Goal: Transaction & Acquisition: Purchase product/service

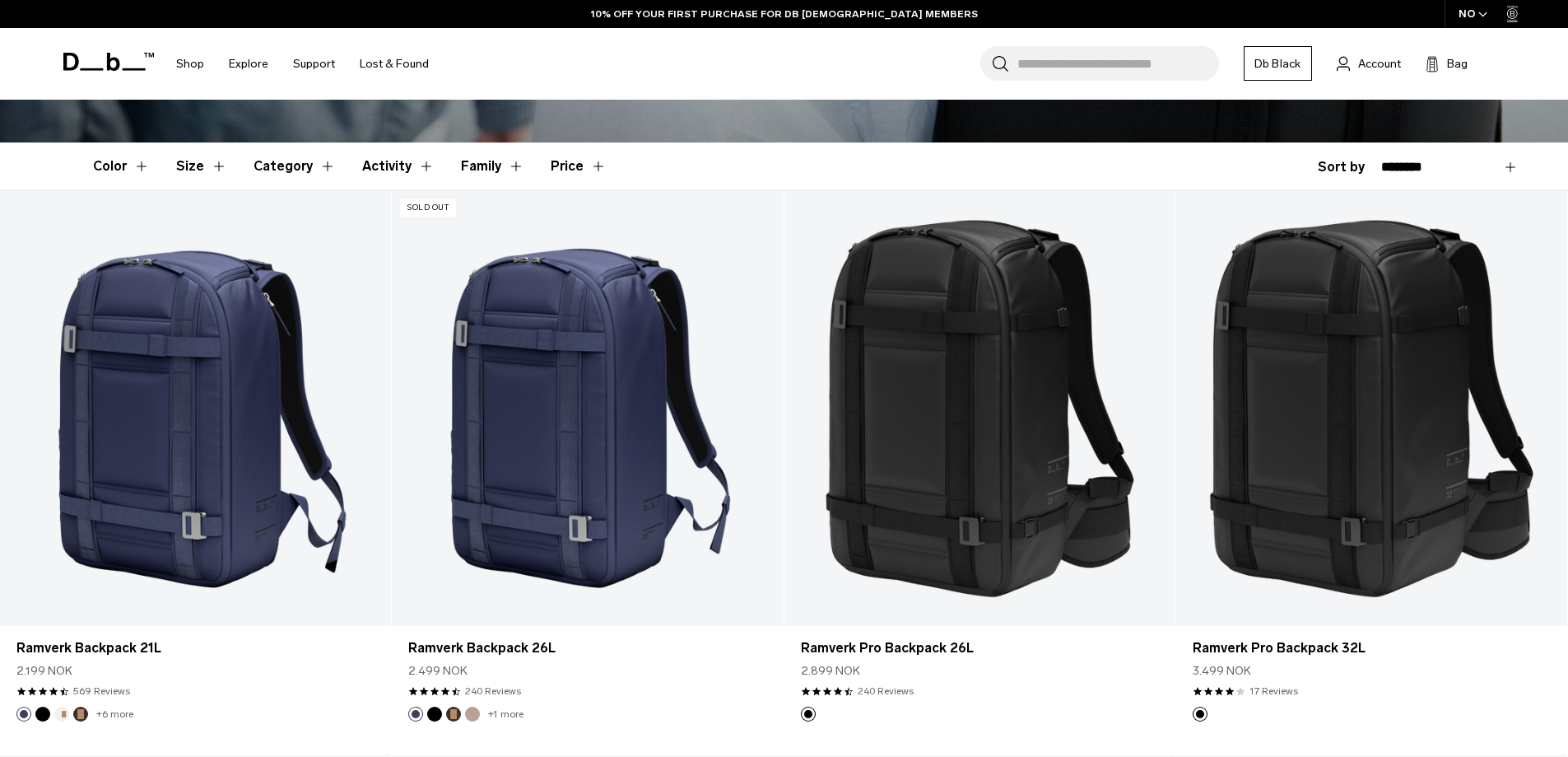
scroll to position [419, 0]
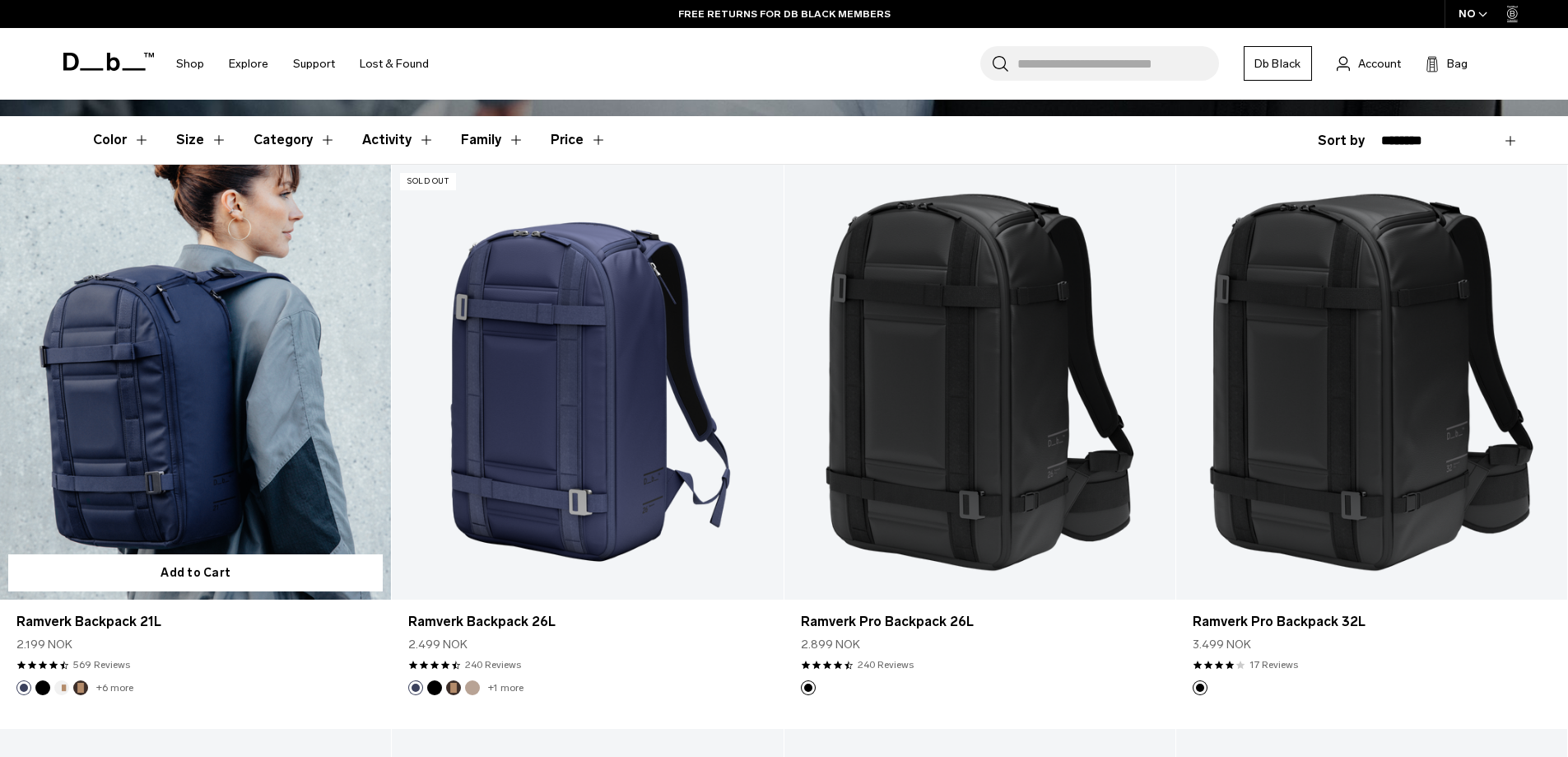
click at [256, 446] on link "Ramverk Backpack 21L" at bounding box center [195, 382] width 391 height 435
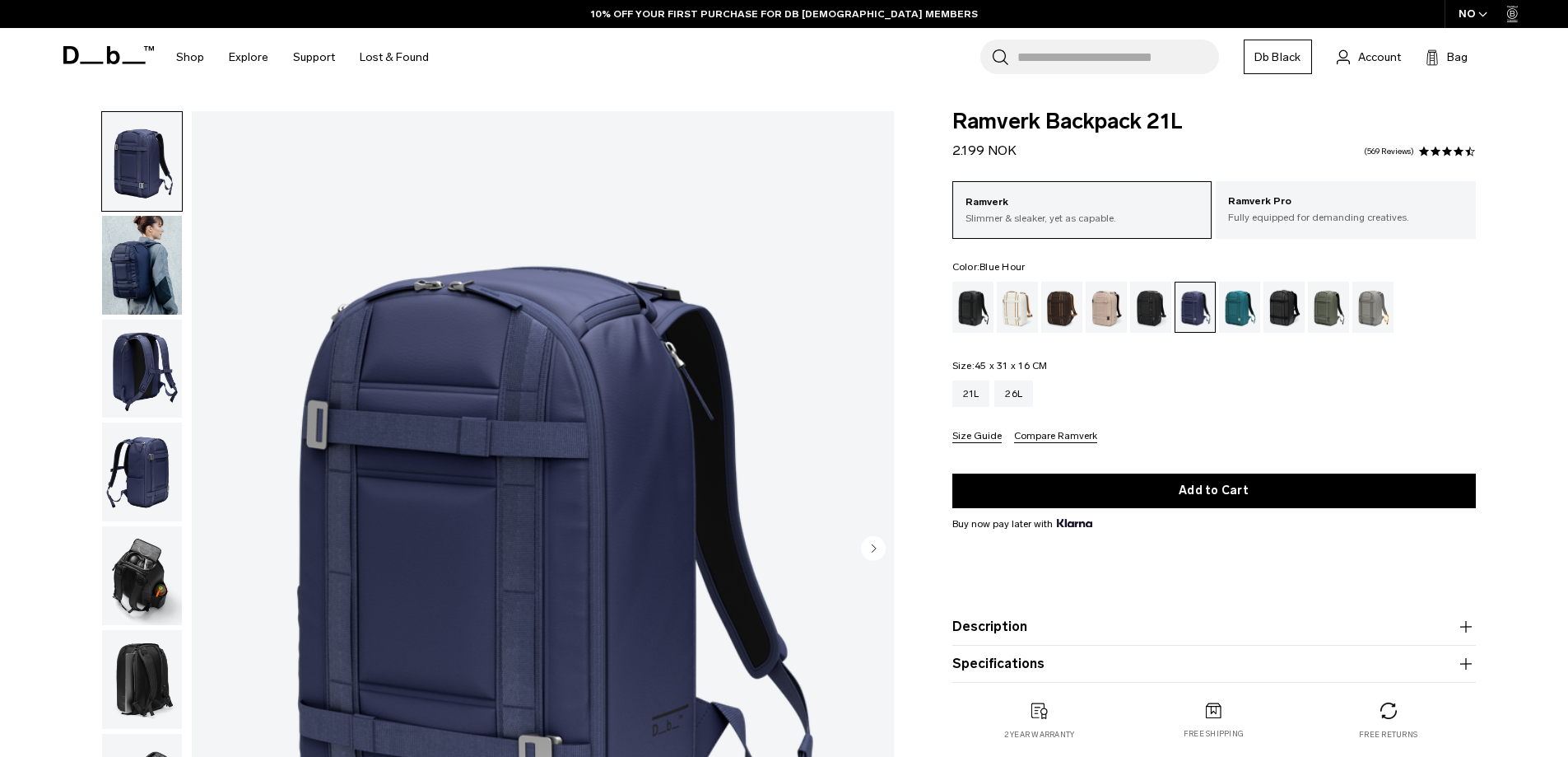
click at [1229, 297] on div "Midnight Teal" at bounding box center [1240, 306] width 42 height 51
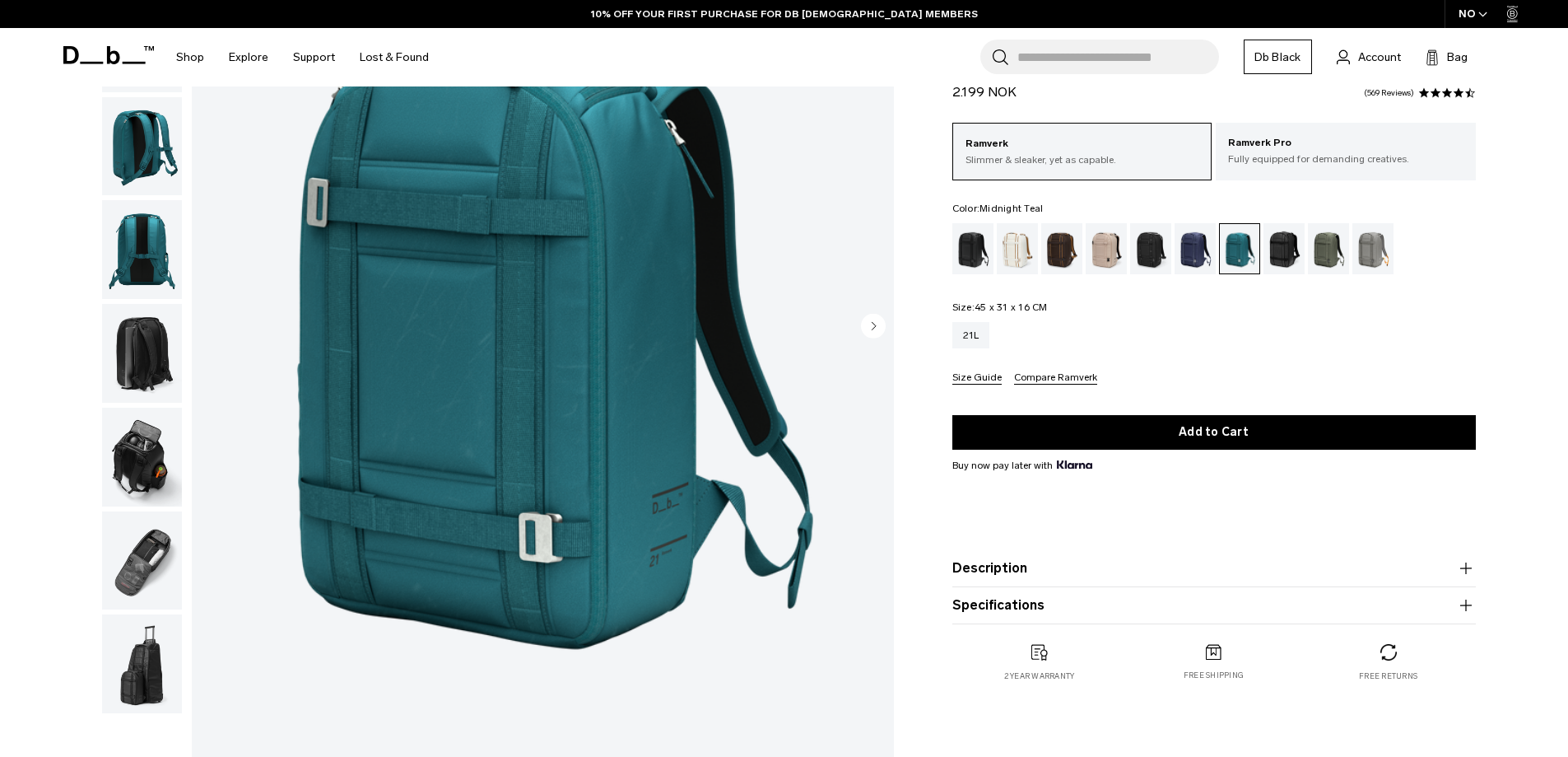
click at [1465, 568] on icon "button" at bounding box center [1465, 567] width 12 height 1
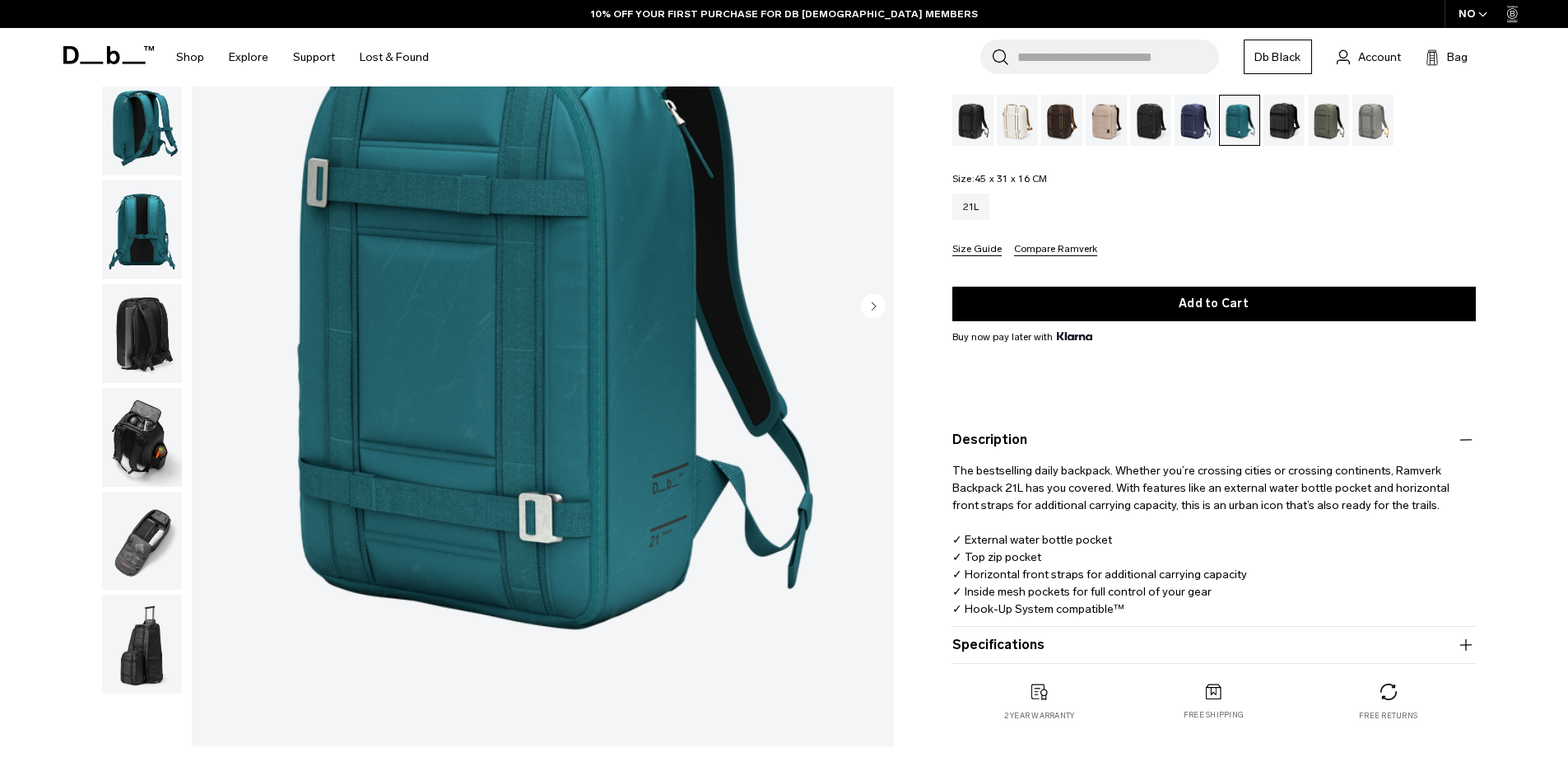
scroll to position [253, 0]
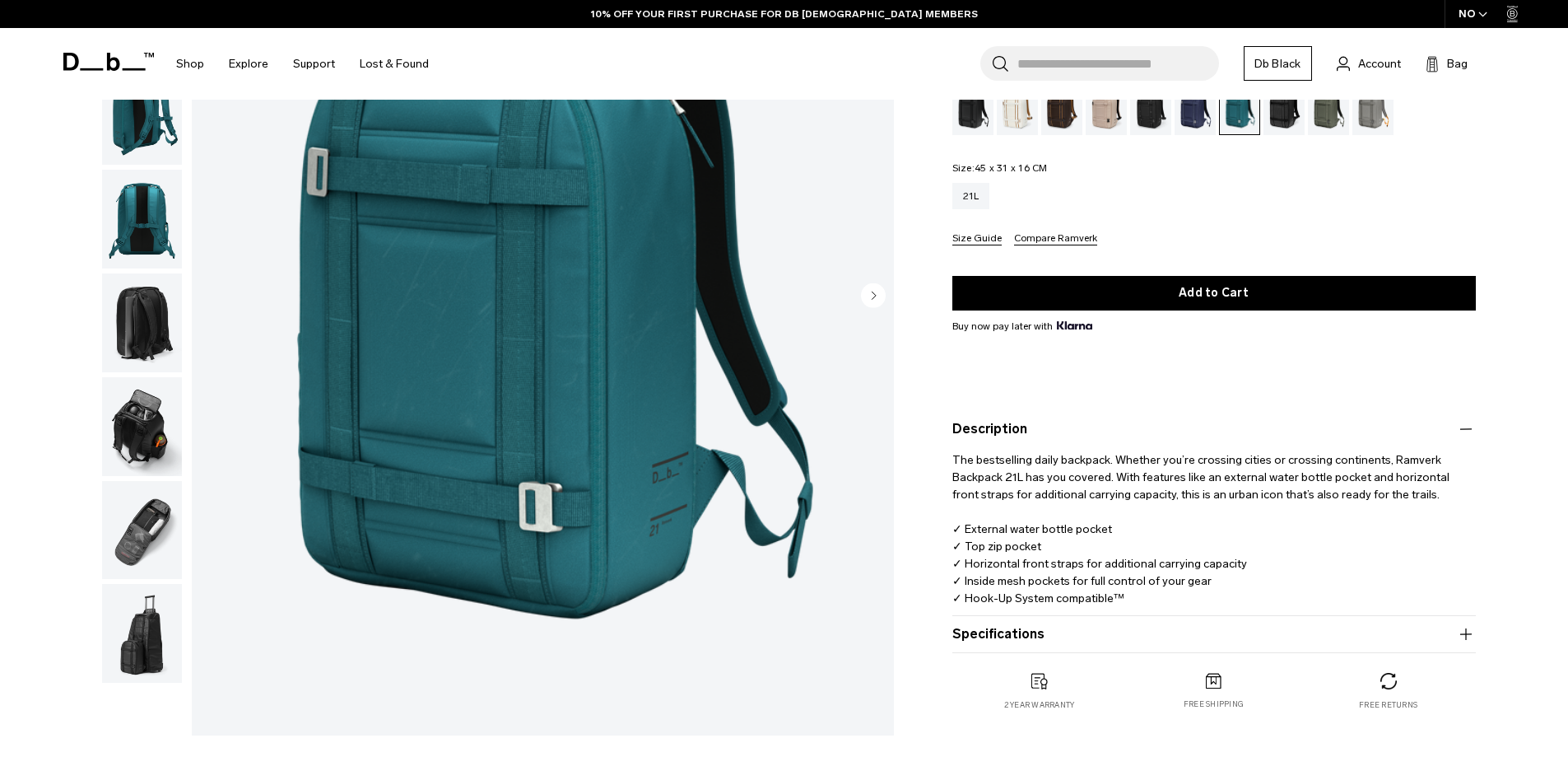
click at [1465, 634] on icon "button" at bounding box center [1465, 633] width 12 height 1
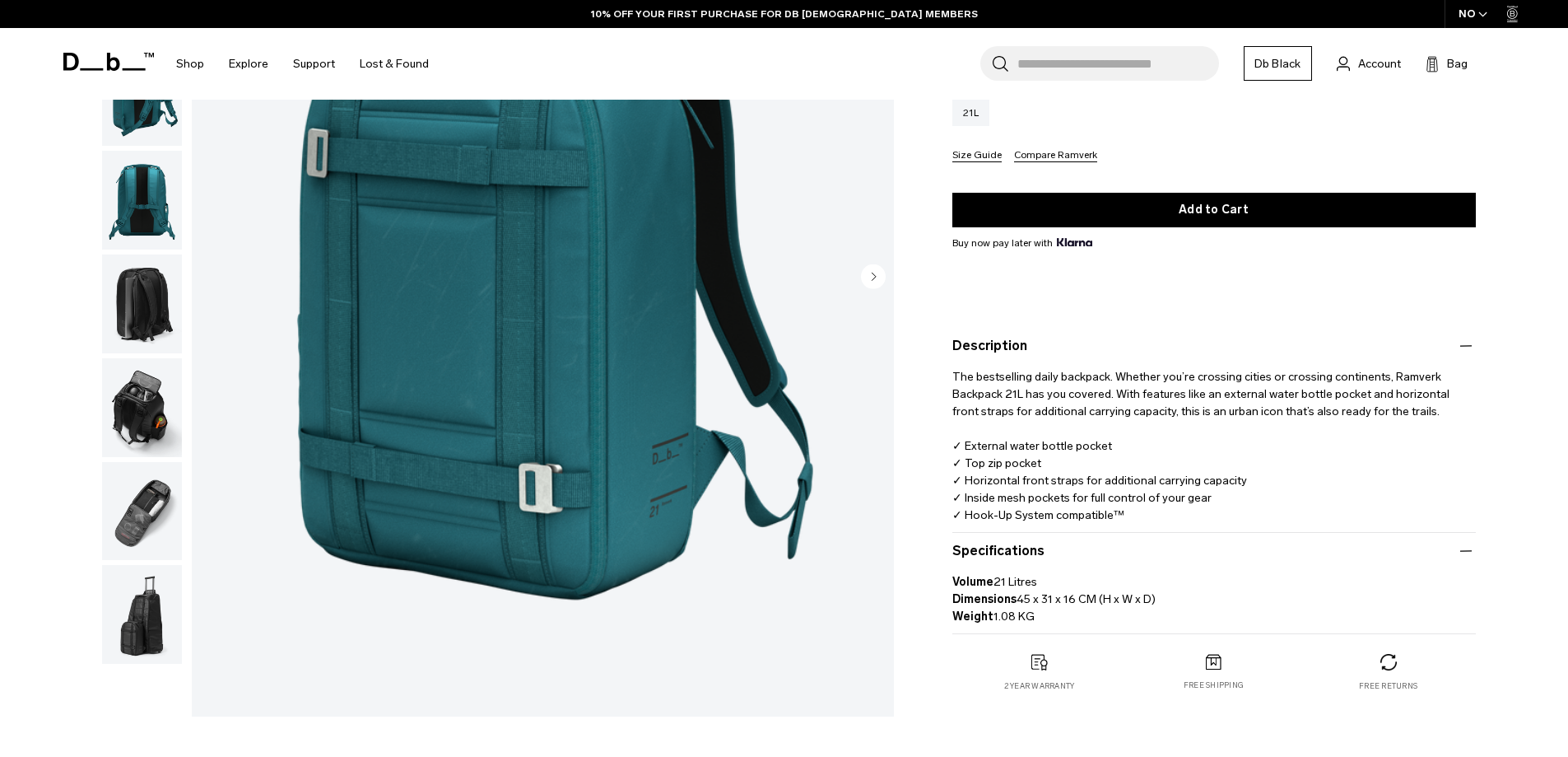
scroll to position [323, 0]
